Goal: Task Accomplishment & Management: Manage account settings

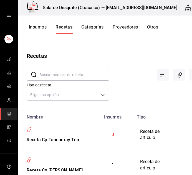
scroll to position [215, 0]
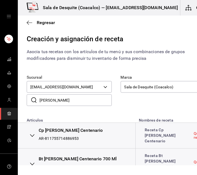
scroll to position [15, 0]
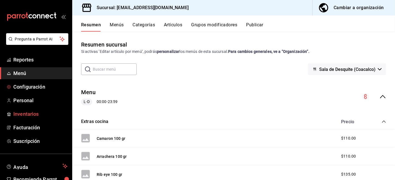
click at [21, 113] on span "Inventarios" at bounding box center [40, 113] width 54 height 7
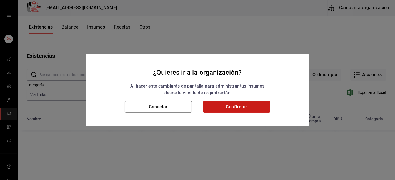
click at [259, 107] on button "Confirmar" at bounding box center [236, 107] width 67 height 12
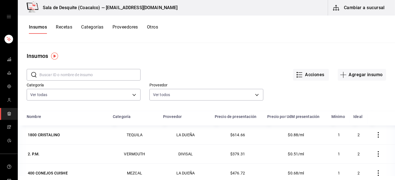
click at [66, 26] on button "Recetas" at bounding box center [64, 28] width 16 height 9
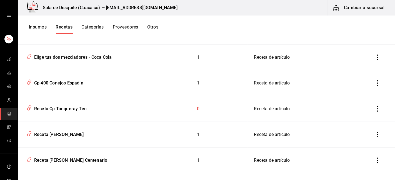
scroll to position [101, 0]
click at [59, 109] on div "Receta Cp Tanqueray Ten" at bounding box center [59, 108] width 55 height 9
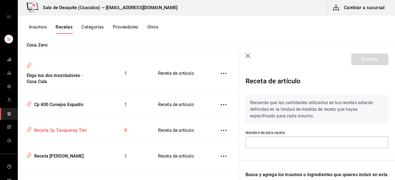
type input "Receta Cp Tanqueray Ten"
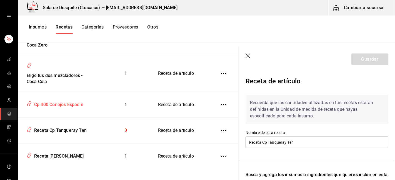
click at [54, 106] on div "Cp 400 Conejos Espadin" at bounding box center [57, 104] width 51 height 9
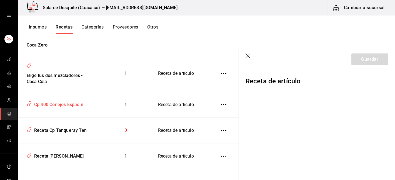
click at [54, 106] on div "Cp 400 Conejos Espadin" at bounding box center [57, 104] width 51 height 9
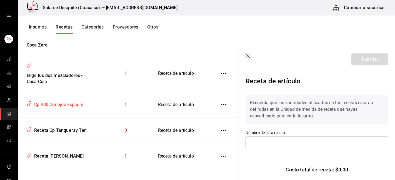
type input "Cp 400 Conejos Espadin"
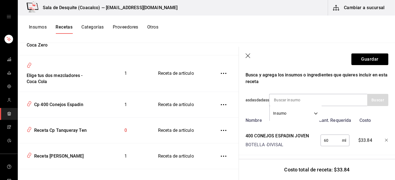
scroll to position [108, 0]
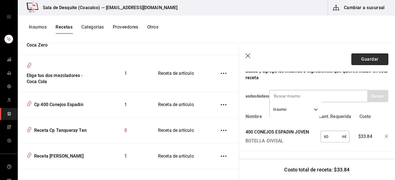
click at [368, 58] on button "Guardar" at bounding box center [369, 60] width 37 height 12
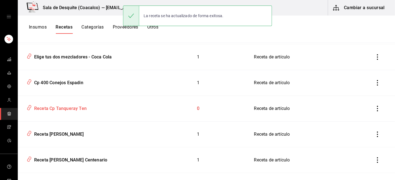
click at [53, 110] on div "Receta Cp Tanqueray Ten" at bounding box center [59, 108] width 55 height 9
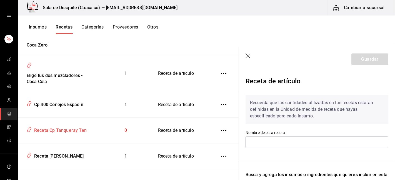
type input "Receta Cp Tanqueray Ten"
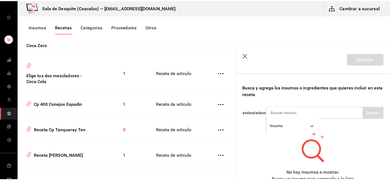
scroll to position [87, 0]
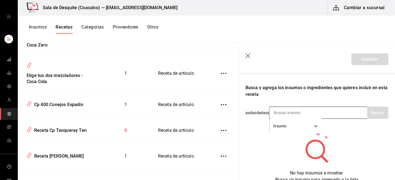
click at [290, 113] on input at bounding box center [297, 113] width 56 height 12
type input "TEN"
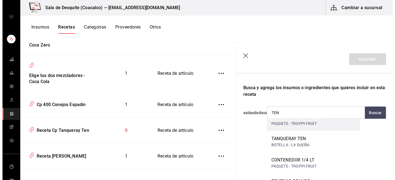
scroll to position [13, 0]
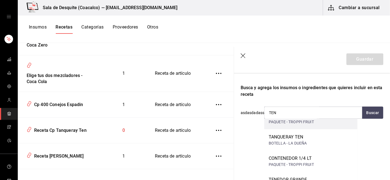
click at [287, 137] on div "TANQUERAY TEN" at bounding box center [288, 137] width 38 height 7
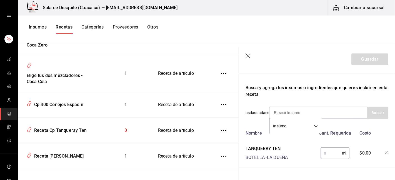
click at [324, 153] on input "text" at bounding box center [330, 153] width 21 height 11
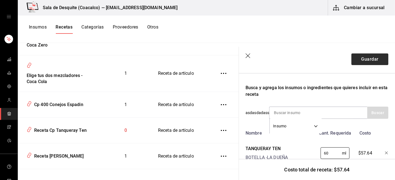
type input "60"
click at [365, 61] on button "Guardar" at bounding box center [369, 60] width 37 height 12
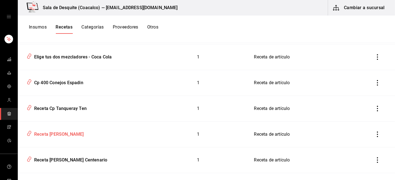
click at [68, 133] on div "Receta Cp [PERSON_NAME]" at bounding box center [58, 133] width 52 height 9
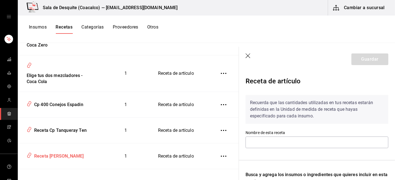
type input "Receta Cp [PERSON_NAME]"
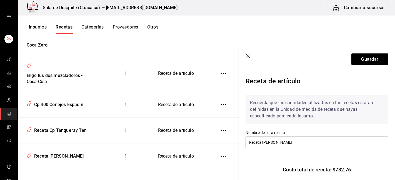
scroll to position [108, 0]
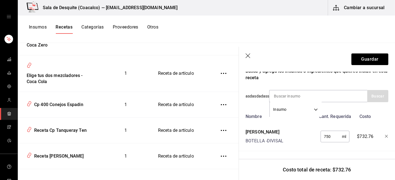
click at [327, 134] on input "750" at bounding box center [330, 136] width 21 height 11
type input "7"
type input "60"
click at [364, 57] on button "Guardar" at bounding box center [369, 60] width 37 height 12
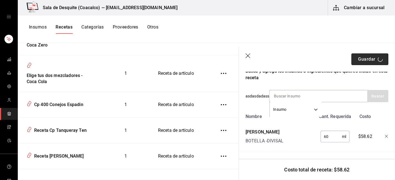
click at [364, 57] on button "Guardar" at bounding box center [369, 60] width 37 height 12
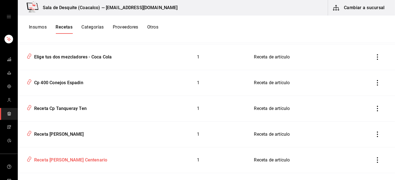
click at [62, 162] on div "Receta Cp [PERSON_NAME] Centenario" at bounding box center [69, 159] width 75 height 9
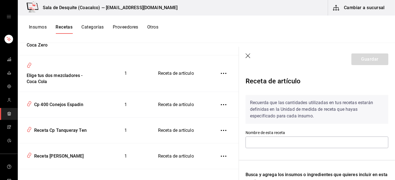
type input "Receta Cp [PERSON_NAME] Centenario"
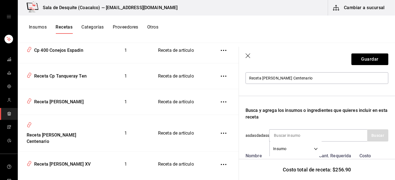
scroll to position [108, 4]
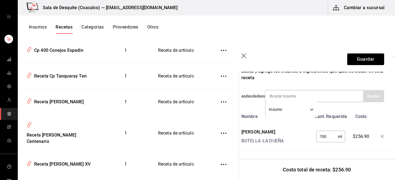
click at [326, 134] on input "700" at bounding box center [326, 136] width 21 height 11
type input "7"
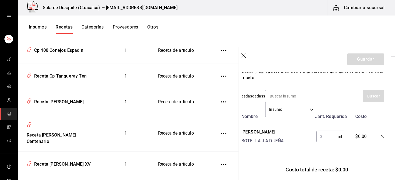
click at [326, 134] on input "text" at bounding box center [326, 136] width 21 height 11
type input "60"
click at [368, 53] on header "Guardar" at bounding box center [313, 59] width 156 height 25
click at [367, 57] on button "Guardar" at bounding box center [365, 60] width 37 height 12
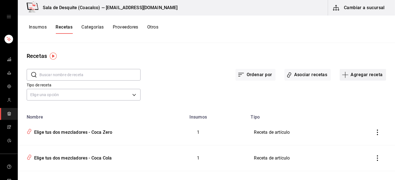
click at [353, 78] on button "Agregar receta" at bounding box center [363, 75] width 46 height 12
click at [342, 86] on li "Receta" at bounding box center [359, 90] width 56 height 15
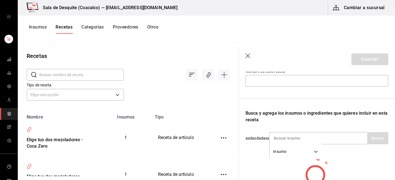
scroll to position [71, 0]
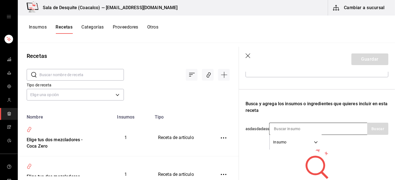
click at [280, 131] on input at bounding box center [297, 129] width 56 height 12
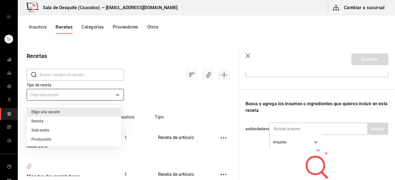
click at [68, 95] on body "Sala de Desquite (Coacalco) — saladedesquite@coacalco.com Cambiar a sucursal In…" at bounding box center [197, 88] width 395 height 177
click at [254, 102] on div at bounding box center [197, 90] width 395 height 180
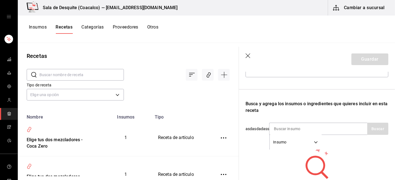
click at [257, 80] on div "Recuerda que las cantidades utilizadas en tus recetas estarán definidas en la U…" at bounding box center [316, 110] width 143 height 180
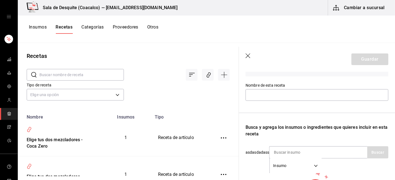
scroll to position [47, 0]
click at [253, 97] on input "text" at bounding box center [316, 96] width 143 height 12
type input "c"
type input "Cc beefeater"
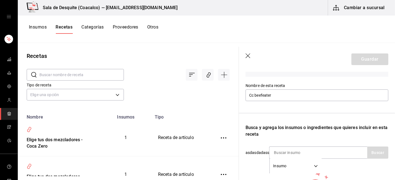
click at [188, 56] on div "Recetas" at bounding box center [128, 56] width 221 height 8
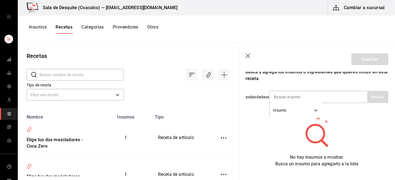
scroll to position [117, 0]
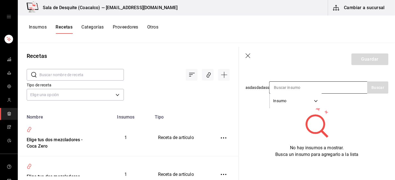
click at [281, 82] on input at bounding box center [297, 88] width 56 height 12
type input "beef"
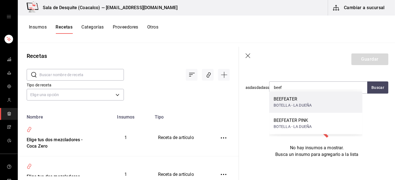
click at [279, 99] on div "BEEFEATER" at bounding box center [292, 99] width 38 height 7
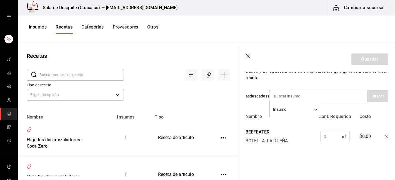
click at [321, 133] on input "text" at bounding box center [330, 136] width 21 height 11
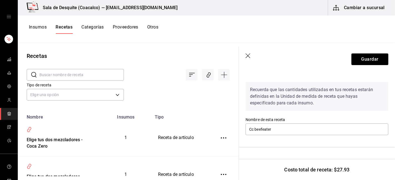
scroll to position [12, 0]
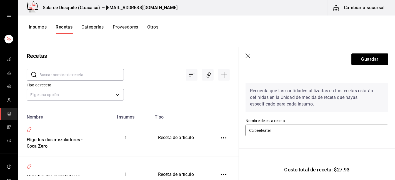
type input "60"
click at [254, 130] on input "Cc beefeater" at bounding box center [316, 131] width 143 height 12
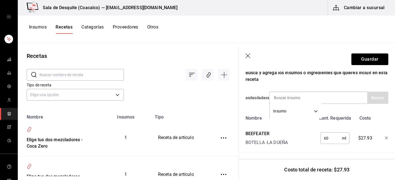
scroll to position [108, 0]
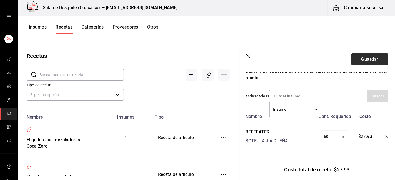
type input "Cp beefeater"
click at [354, 57] on button "Guardar" at bounding box center [369, 60] width 37 height 12
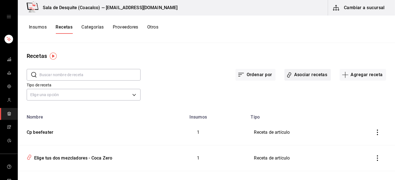
click at [311, 75] on button "Asociar recetas" at bounding box center [307, 75] width 46 height 12
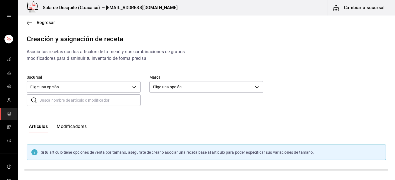
click at [124, 100] on input "text" at bounding box center [89, 100] width 101 height 11
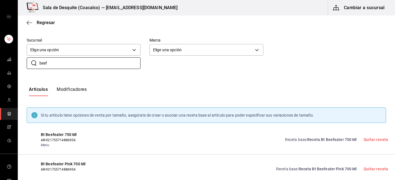
scroll to position [51, 0]
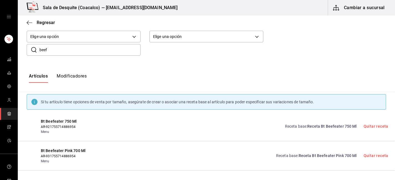
click at [64, 46] on input "beef" at bounding box center [89, 49] width 101 height 11
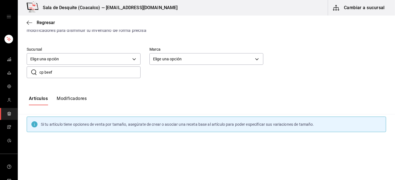
scroll to position [28, 0]
click at [55, 72] on input "cp beef" at bounding box center [89, 72] width 101 height 11
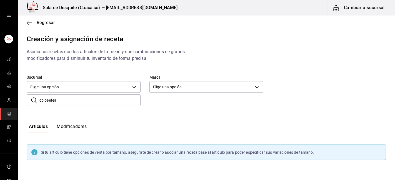
scroll to position [0, 0]
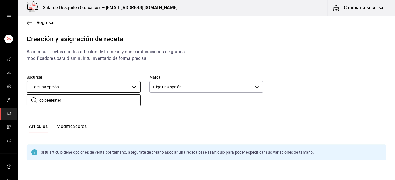
type input "cp beefeater"
click at [71, 90] on body "Sala de Desquite (Coacalco) — saladedesquite@coacalco.com Cambiar a sucursal Re…" at bounding box center [197, 85] width 395 height 171
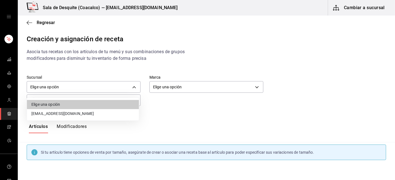
click at [67, 117] on li "saladedesquite@coacalco.com" at bounding box center [83, 113] width 112 height 9
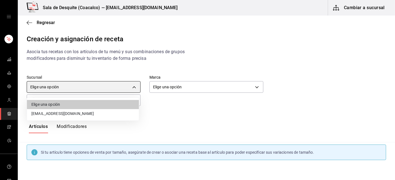
type input "93467c31-adce-431c-98c2-5877e547f662"
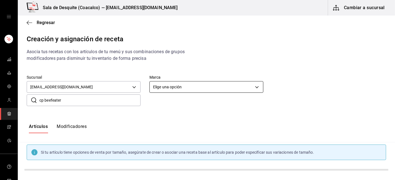
click at [158, 88] on body "Sala de Desquite (Coacalco) — saladedesquite@coacalco.com Cambiar a sucursal Re…" at bounding box center [197, 85] width 395 height 171
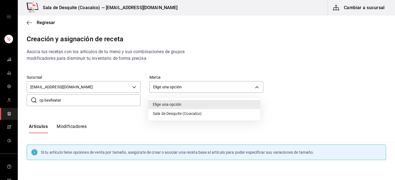
click at [157, 112] on li "Sala de Desquite (Coacalco)" at bounding box center [204, 113] width 112 height 9
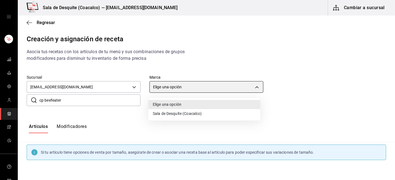
type input "62a8501e-83aa-44fc-a14d-b1e4ad847988"
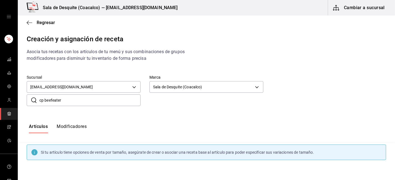
click at [93, 101] on input "cp beefeater" at bounding box center [89, 100] width 101 height 11
click at [45, 100] on input "cp beefeater" at bounding box center [89, 100] width 101 height 11
click at [155, 133] on div "Artículos Modificadores" at bounding box center [206, 128] width 377 height 9
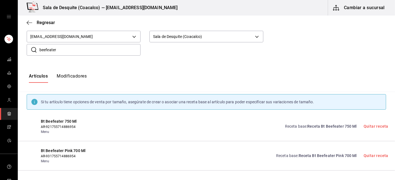
scroll to position [51, 0]
click at [68, 46] on input "beefeater" at bounding box center [89, 49] width 101 height 11
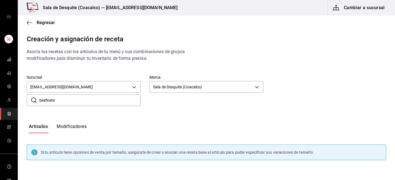
scroll to position [0, 0]
type input "b"
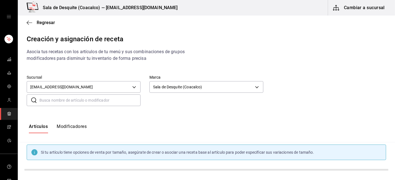
click at [68, 46] on body "Sala de Desquite (Coacalco) — saladedesquite@coacalco.com Cambiar a sucursal Re…" at bounding box center [197, 85] width 395 height 171
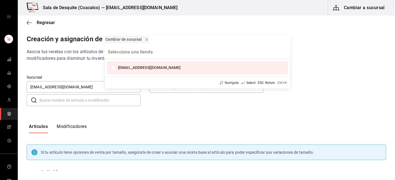
click at [55, 76] on div "Cambiar de sucursal saladedesquite@coacalco.com Navigate Select ESC Return Ctrl…" at bounding box center [197, 90] width 395 height 180
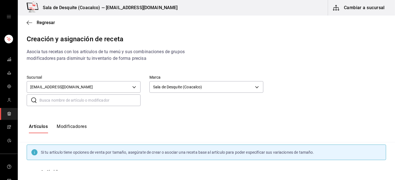
click at [84, 101] on input "text" at bounding box center [89, 100] width 101 height 11
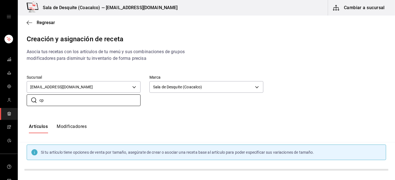
type input "cp"
click at [133, 116] on div "Artículos Modificadores" at bounding box center [206, 128] width 377 height 27
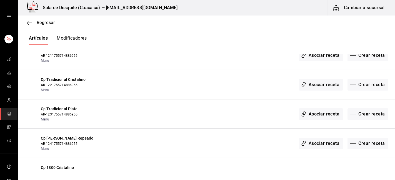
scroll to position [1093, 0]
click at [29, 23] on icon "button" at bounding box center [30, 22] width 6 height 5
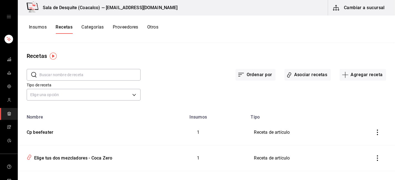
click at [375, 135] on icon "inventoriesTable" at bounding box center [378, 133] width 6 height 6
click at [349, 137] on span "Eliminar" at bounding box center [351, 140] width 24 height 7
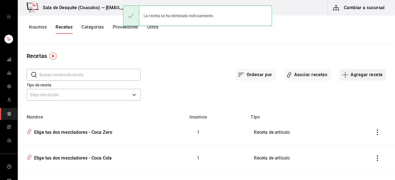
click at [373, 73] on button "Agregar receta" at bounding box center [363, 75] width 46 height 12
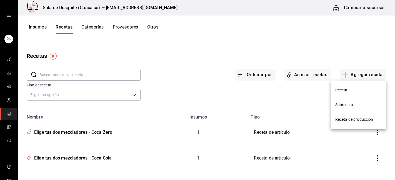
click at [159, 89] on div at bounding box center [197, 90] width 395 height 180
click at [159, 89] on div "Tipo de receta Elige una opción default" at bounding box center [202, 87] width 368 height 31
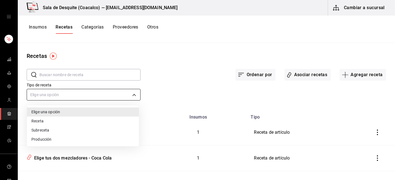
click at [56, 95] on body "Sala de Desquite (Coacalco) — saladedesquite@coacalco.com Cambiar a sucursal In…" at bounding box center [197, 88] width 395 height 177
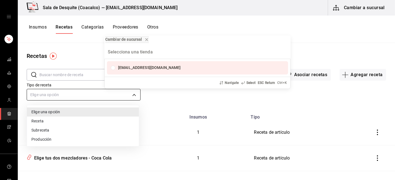
click at [56, 95] on div "Cambiar de sucursal saladedesquite@coacalco.com Navigate Select ESC Return Ctrl…" at bounding box center [197, 90] width 395 height 180
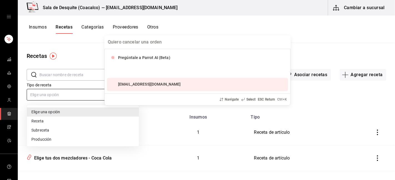
click at [56, 95] on div "Pregúntale a Parrot AI (Beta) saladedesquite@coacalco.com Navigate Select ESC R…" at bounding box center [197, 90] width 395 height 180
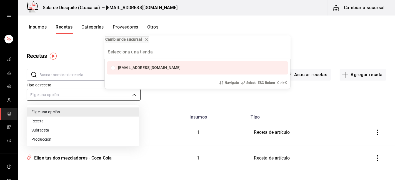
click at [56, 95] on div "Cambiar de sucursal saladedesquite@coacalco.com Navigate Select ESC Return Ctrl…" at bounding box center [197, 90] width 395 height 180
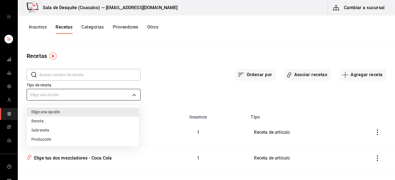
click at [56, 95] on div at bounding box center [197, 90] width 395 height 180
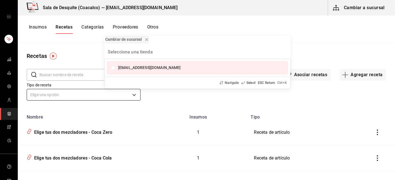
type input "p"
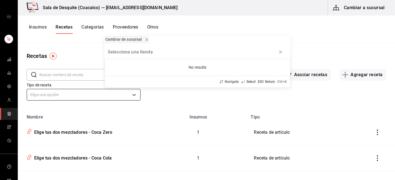
type input "}"
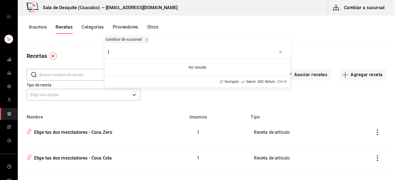
type input "}"
click at [60, 73] on div "Cambiar de sucursal } No results Navigate Select ESC Return Ctrl+ K" at bounding box center [197, 90] width 395 height 180
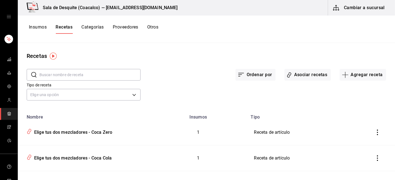
click at [60, 73] on input "text" at bounding box center [89, 74] width 101 height 11
click at [61, 75] on input "text" at bounding box center [89, 74] width 101 height 11
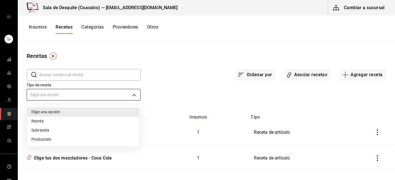
click at [56, 96] on body "Sala de Desquite (Coacalco) — saladedesquite@coacalco.com Cambiar a sucursal In…" at bounding box center [197, 88] width 395 height 177
click at [67, 73] on div at bounding box center [197, 90] width 395 height 180
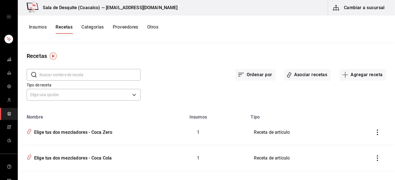
click at [67, 73] on input "text" at bounding box center [89, 74] width 101 height 11
click at [92, 75] on input "cp" at bounding box center [89, 74] width 101 height 11
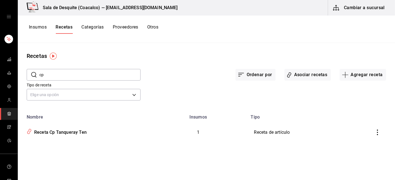
type input "c"
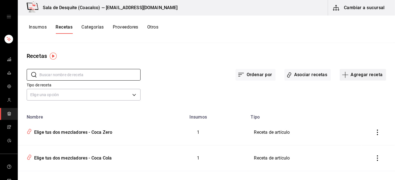
click at [365, 74] on button "Agregar receta" at bounding box center [363, 75] width 46 height 12
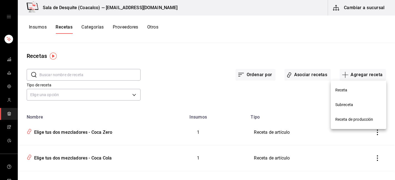
click at [343, 91] on span "Receta" at bounding box center [358, 90] width 47 height 6
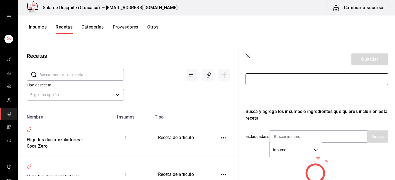
scroll to position [62, 0]
click at [259, 81] on input "text" at bounding box center [316, 81] width 143 height 12
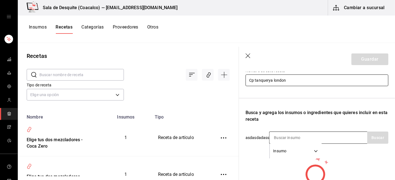
type input "Cp tanquerya london"
click at [287, 136] on input at bounding box center [297, 138] width 56 height 12
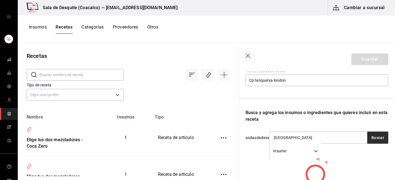
type input "london"
click at [379, 135] on button "Buscar" at bounding box center [377, 138] width 21 height 12
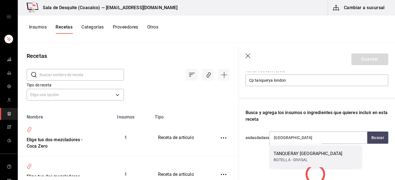
click at [295, 151] on div "TANQUERAY LONDON" at bounding box center [307, 154] width 69 height 7
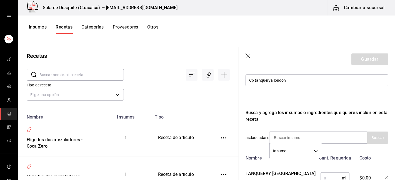
scroll to position [108, 0]
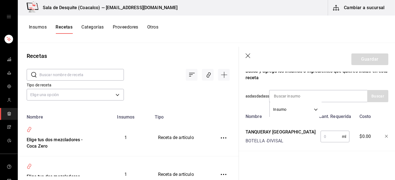
click at [322, 133] on input "text" at bounding box center [330, 136] width 21 height 11
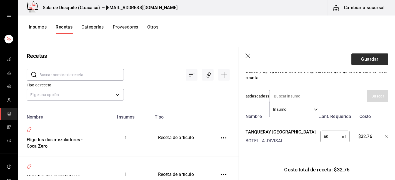
type input "60"
click at [372, 54] on button "Guardar" at bounding box center [369, 60] width 37 height 12
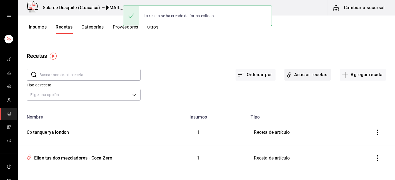
click at [298, 74] on button "Asociar recetas" at bounding box center [307, 75] width 46 height 12
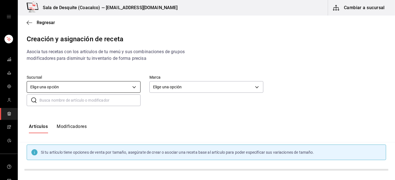
click at [79, 89] on body "Sala de Desquite (Coacalco) — saladedesquite@coacalco.com Cambiar a sucursal Re…" at bounding box center [197, 85] width 395 height 171
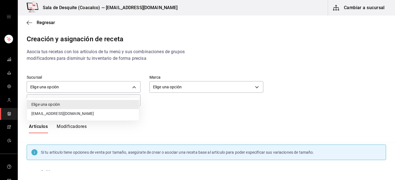
click at [78, 112] on li "saladedesquite@coacalco.com" at bounding box center [83, 113] width 112 height 9
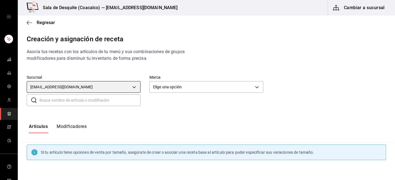
type input "93467c31-adce-431c-98c2-5877e547f662"
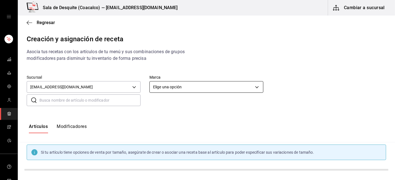
click at [168, 85] on body "Sala de Desquite (Coacalco) — saladedesquite@coacalco.com Cambiar a sucursal Re…" at bounding box center [197, 85] width 395 height 171
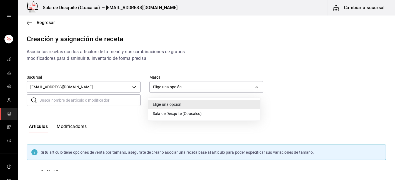
click at [169, 115] on li "Sala de Desquite (Coacalco)" at bounding box center [204, 113] width 112 height 9
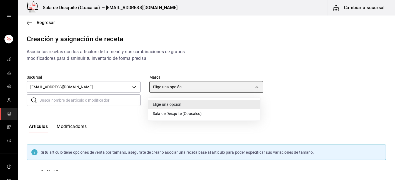
type input "62a8501e-83aa-44fc-a14d-b1e4ad847988"
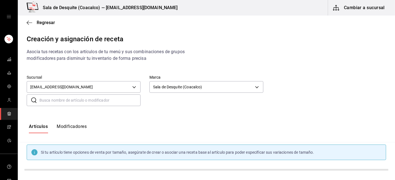
click at [120, 101] on input "text" at bounding box center [89, 100] width 101 height 11
type input "londo"
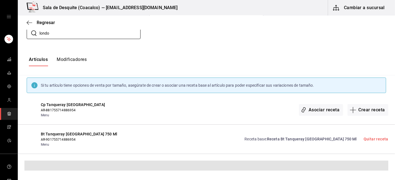
scroll to position [51, 0]
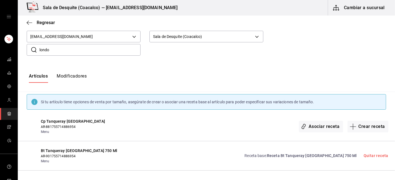
click at [62, 123] on span "Cp Tanqueray London" at bounding box center [81, 122] width 80 height 6
click at [316, 126] on button "Asociar receta" at bounding box center [321, 127] width 44 height 12
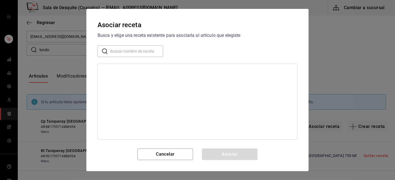
click at [133, 84] on div at bounding box center [197, 102] width 200 height 76
click at [125, 52] on input "text" at bounding box center [136, 51] width 53 height 11
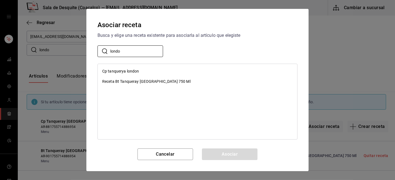
type input "londo"
click at [118, 72] on div "Cp tanquerya london" at bounding box center [120, 72] width 37 height 6
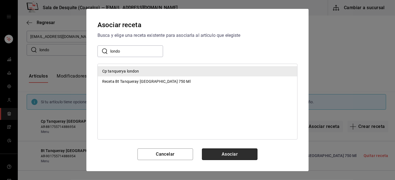
click at [214, 154] on button "Asociar" at bounding box center [230, 155] width 56 height 12
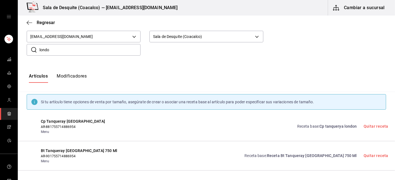
click at [74, 76] on button "Modificadores" at bounding box center [72, 78] width 30 height 9
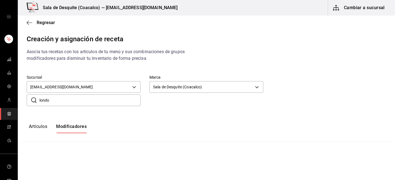
type input "default"
click at [62, 101] on input "londo" at bounding box center [89, 100] width 101 height 11
type input "l"
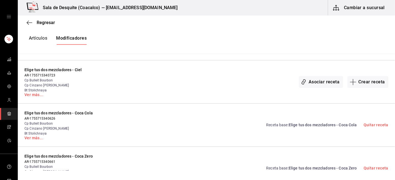
scroll to position [342, 0]
click at [35, 96] on link "Ver más..." at bounding box center [66, 95] width 84 height 4
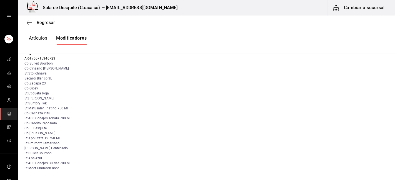
scroll to position [360, 0]
click at [27, 23] on icon "button" at bounding box center [28, 23] width 2 height 4
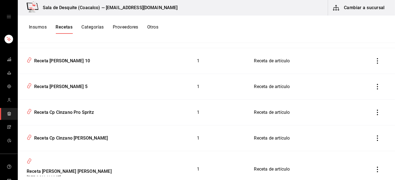
scroll to position [281, 0]
